Goal: Information Seeking & Learning: Learn about a topic

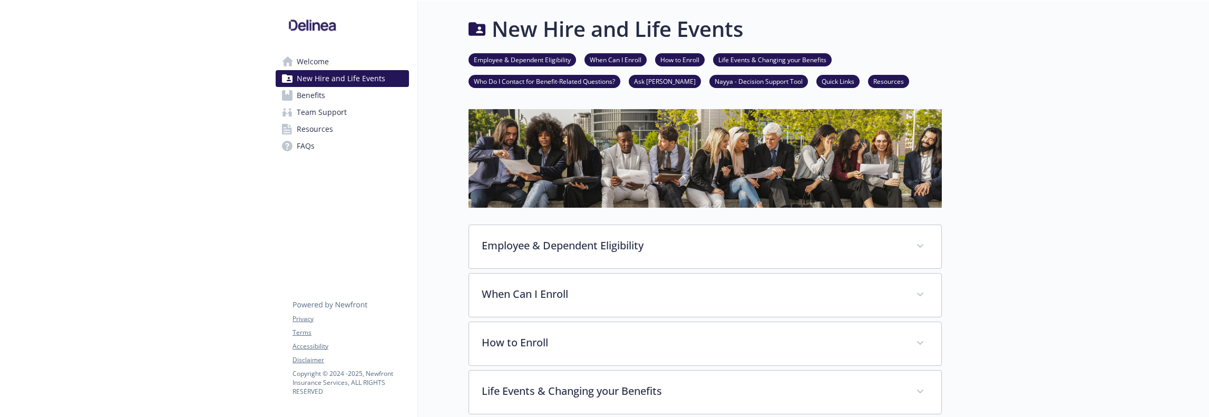
scroll to position [652, 0]
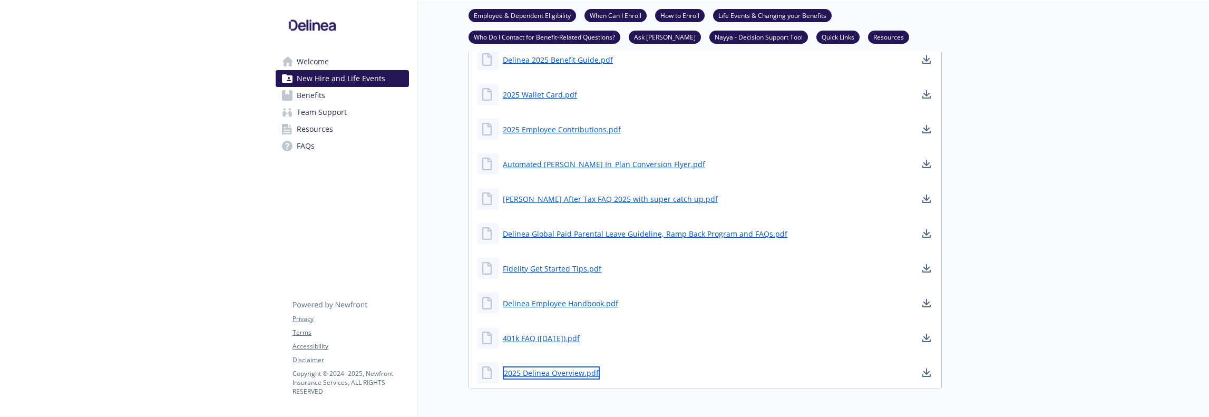
click at [566, 366] on link "2025 Delinea Overview.pdf" at bounding box center [551, 372] width 97 height 13
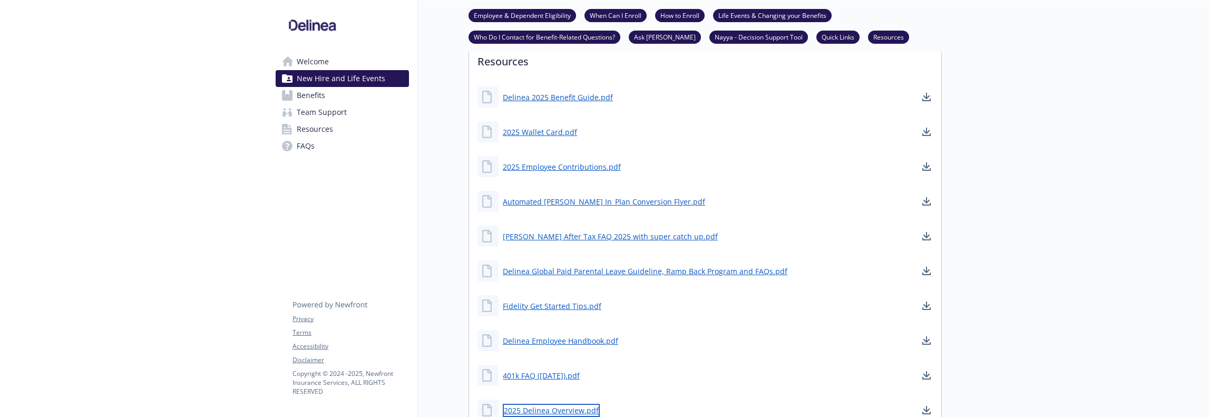
scroll to position [599, 0]
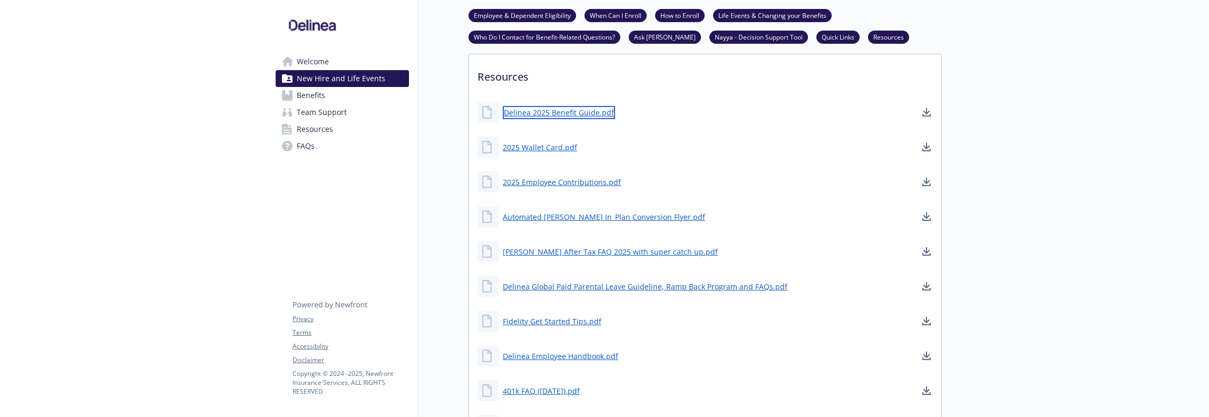
click at [554, 106] on link "Delinea 2025 Benefit Guide.pdf" at bounding box center [559, 112] width 112 height 13
click at [557, 177] on link "2025 Employee Contributions.pdf" at bounding box center [563, 182] width 120 height 13
drag, startPoint x: 550, startPoint y: 357, endPoint x: 654, endPoint y: 352, distance: 103.4
click at [654, 352] on div "Delinea Employee Handbook.pdf" at bounding box center [705, 356] width 472 height 32
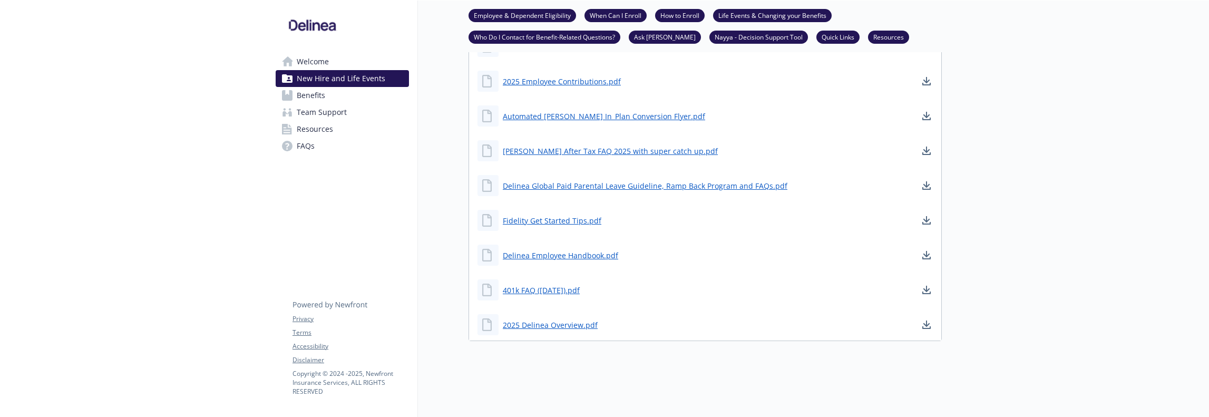
scroll to position [705, 0]
click at [543, 318] on link "2025 Delinea Overview.pdf" at bounding box center [551, 324] width 97 height 13
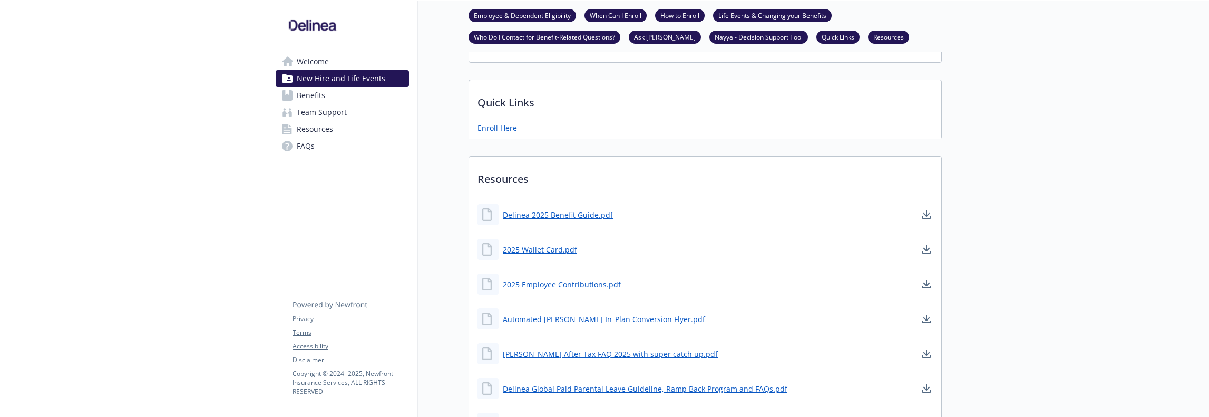
scroll to position [494, 0]
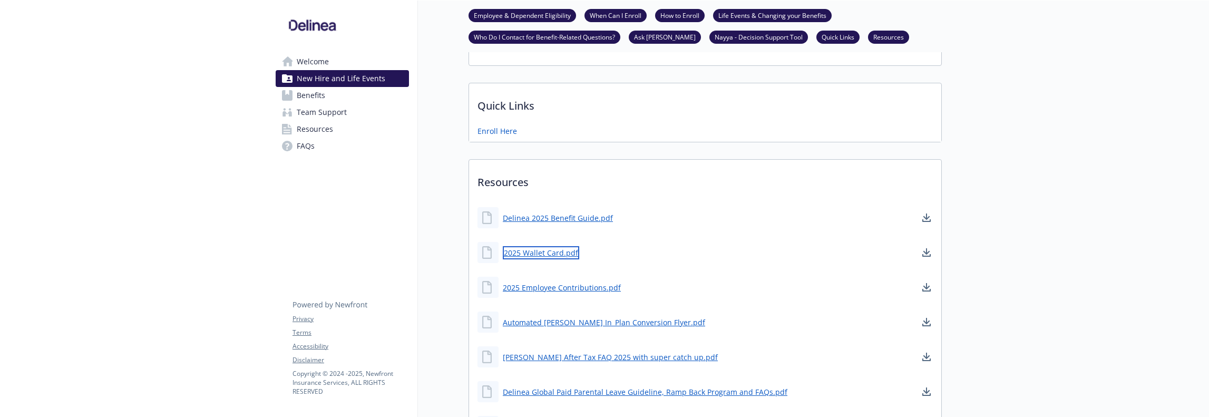
click at [527, 247] on link "2025 Wallet Card.pdf" at bounding box center [541, 252] width 76 height 13
click at [571, 214] on link "Delinea 2025 Benefit Guide.pdf" at bounding box center [559, 217] width 112 height 13
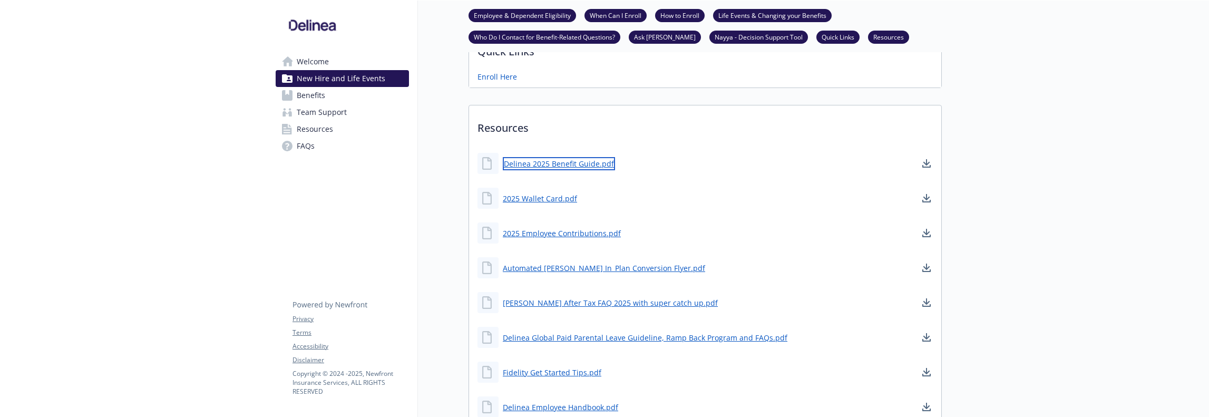
scroll to position [705, 0]
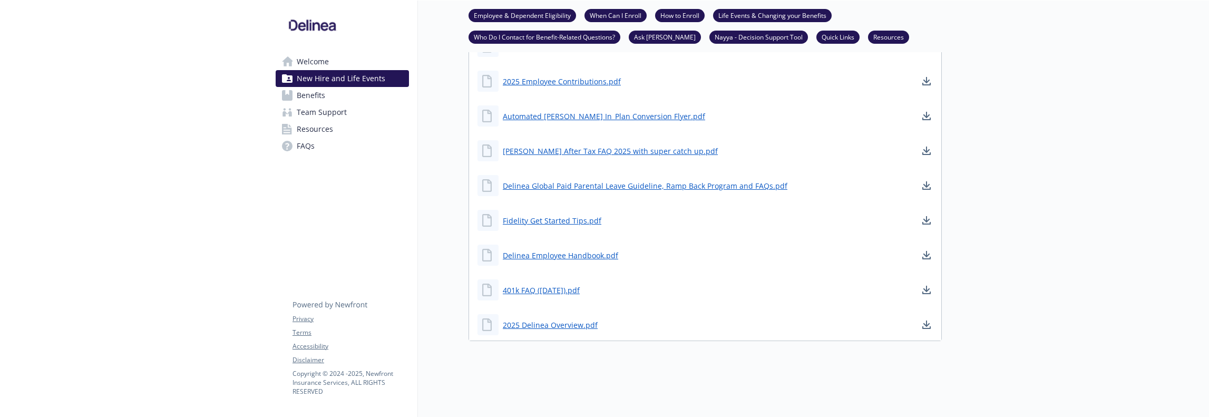
click at [329, 126] on span "Resources" at bounding box center [315, 129] width 36 height 17
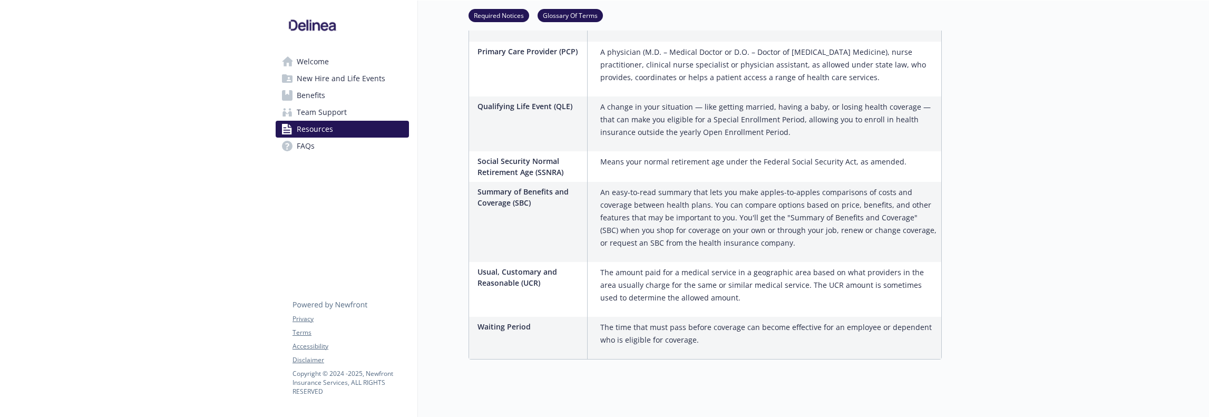
click at [330, 146] on link "FAQs" at bounding box center [342, 146] width 133 height 17
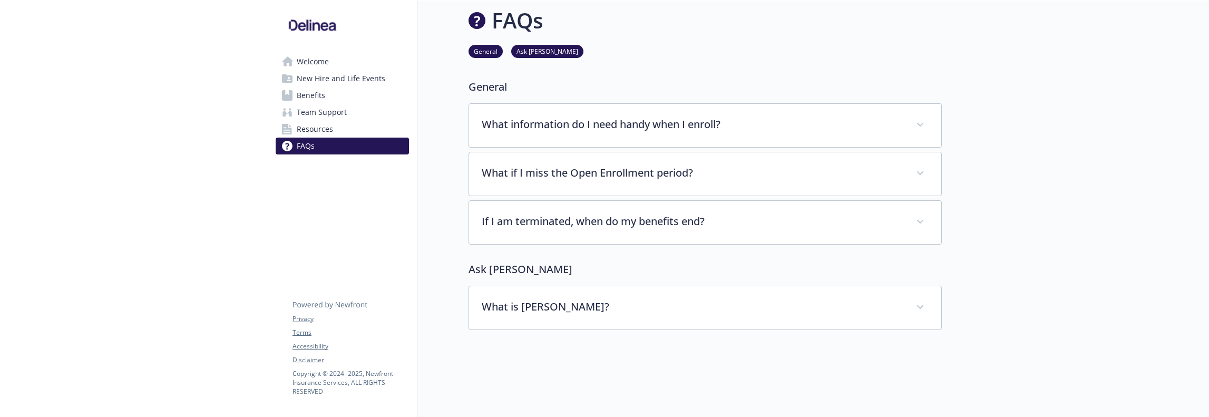
scroll to position [83, 0]
